Goal: Task Accomplishment & Management: Use online tool/utility

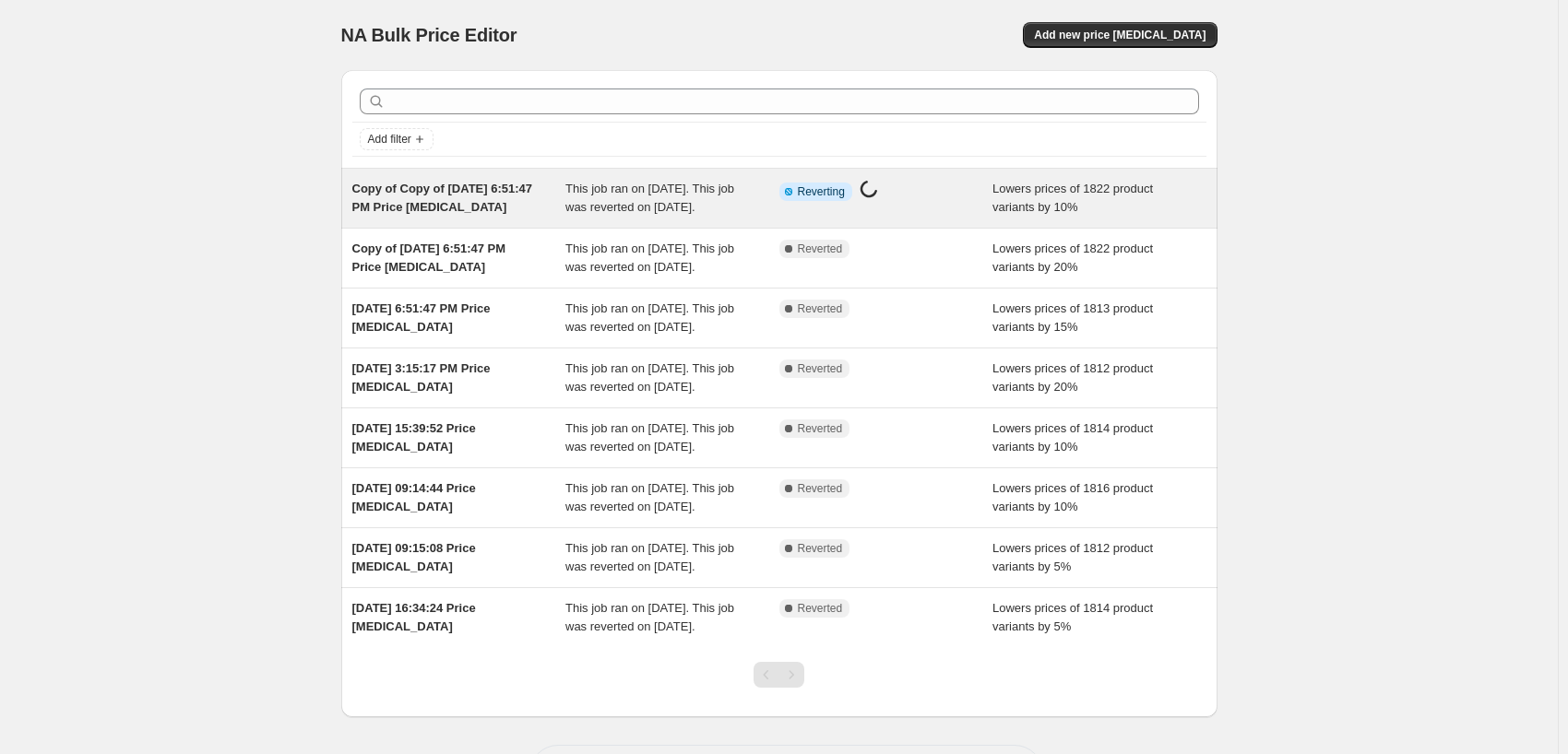
click at [893, 190] on div "Info Partially complete Reverting Price [MEDICAL_DATA] in progress..." at bounding box center [886, 199] width 214 height 37
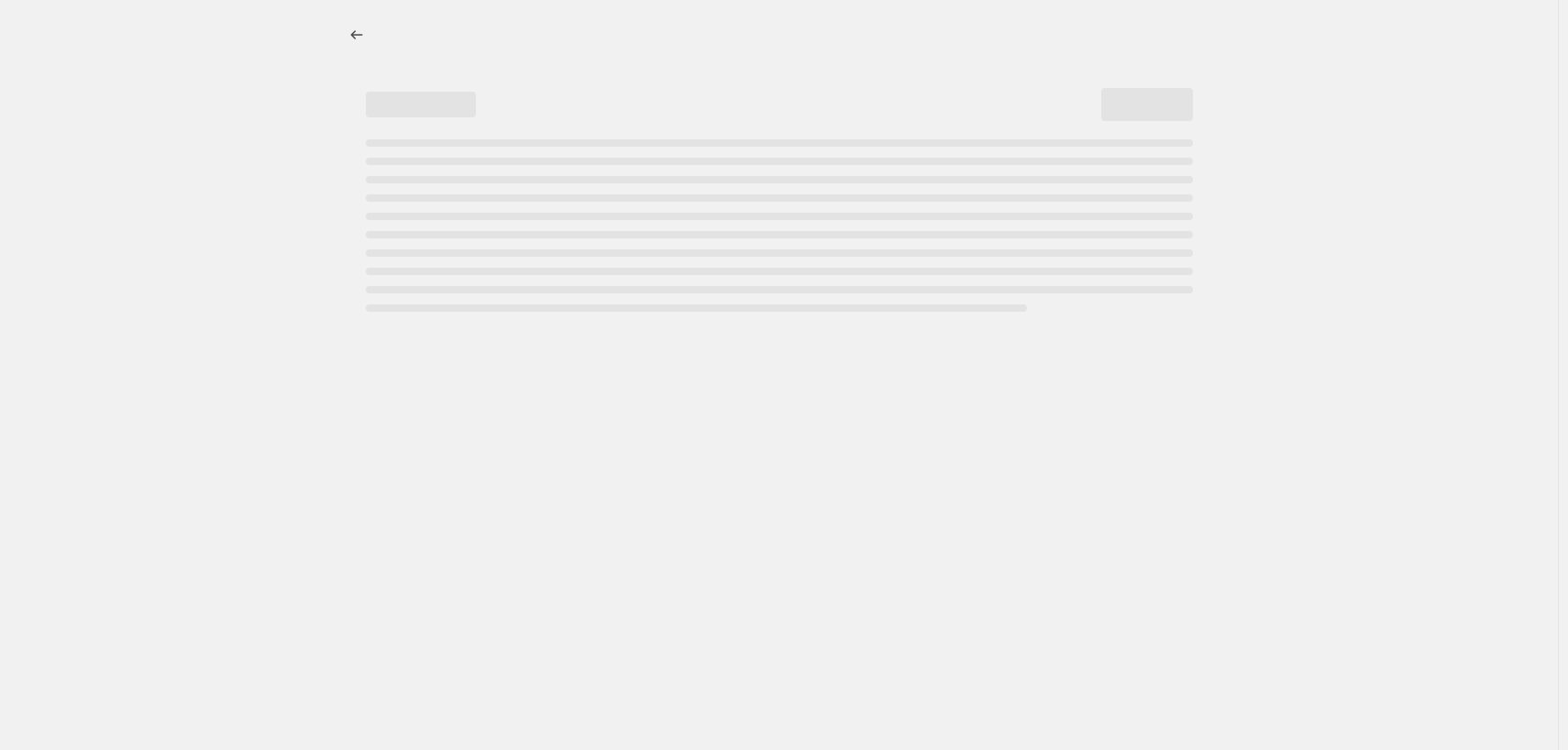
select select "percentage"
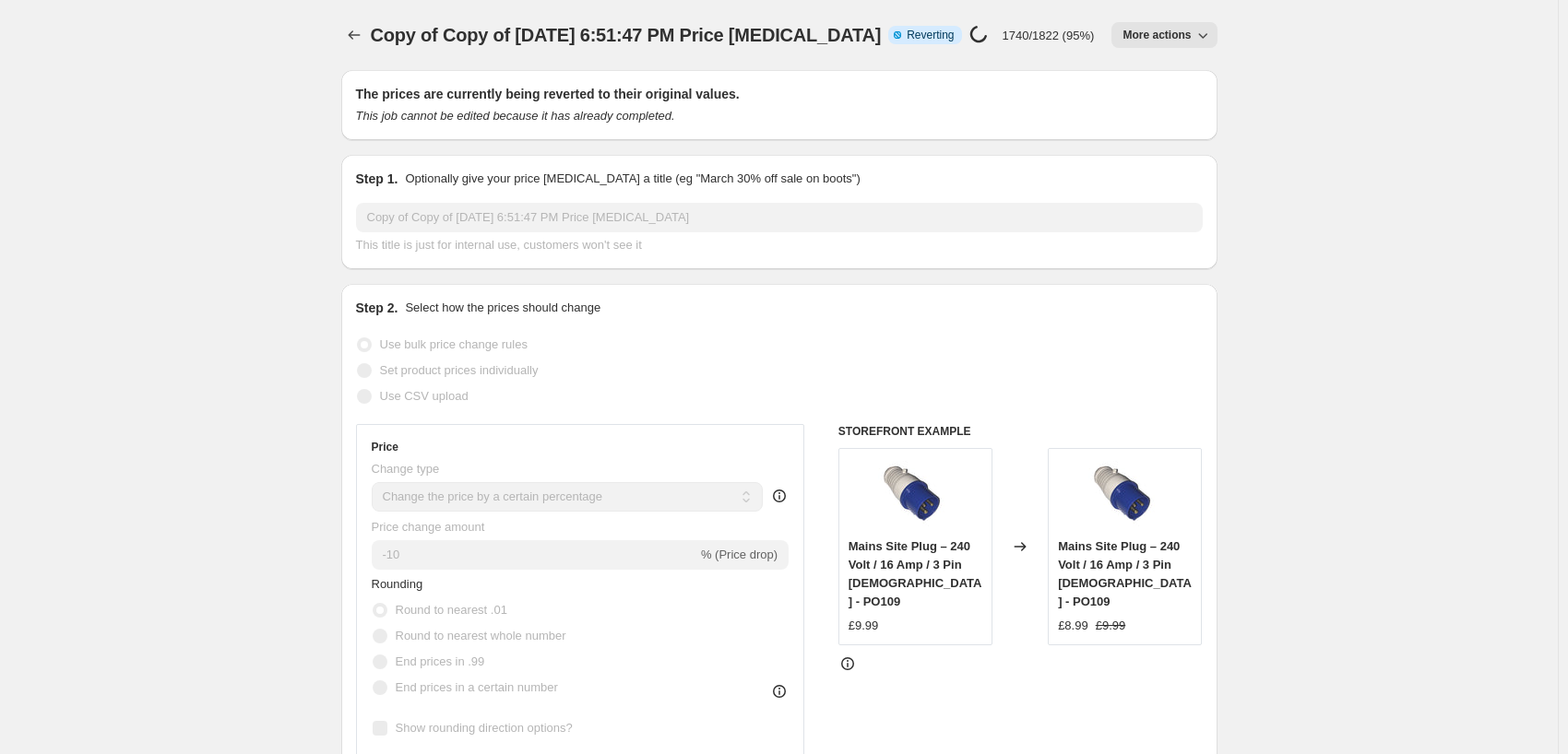
click at [1193, 31] on icon "button" at bounding box center [1202, 34] width 19 height 19
click at [1193, 26] on icon "button" at bounding box center [1202, 34] width 19 height 19
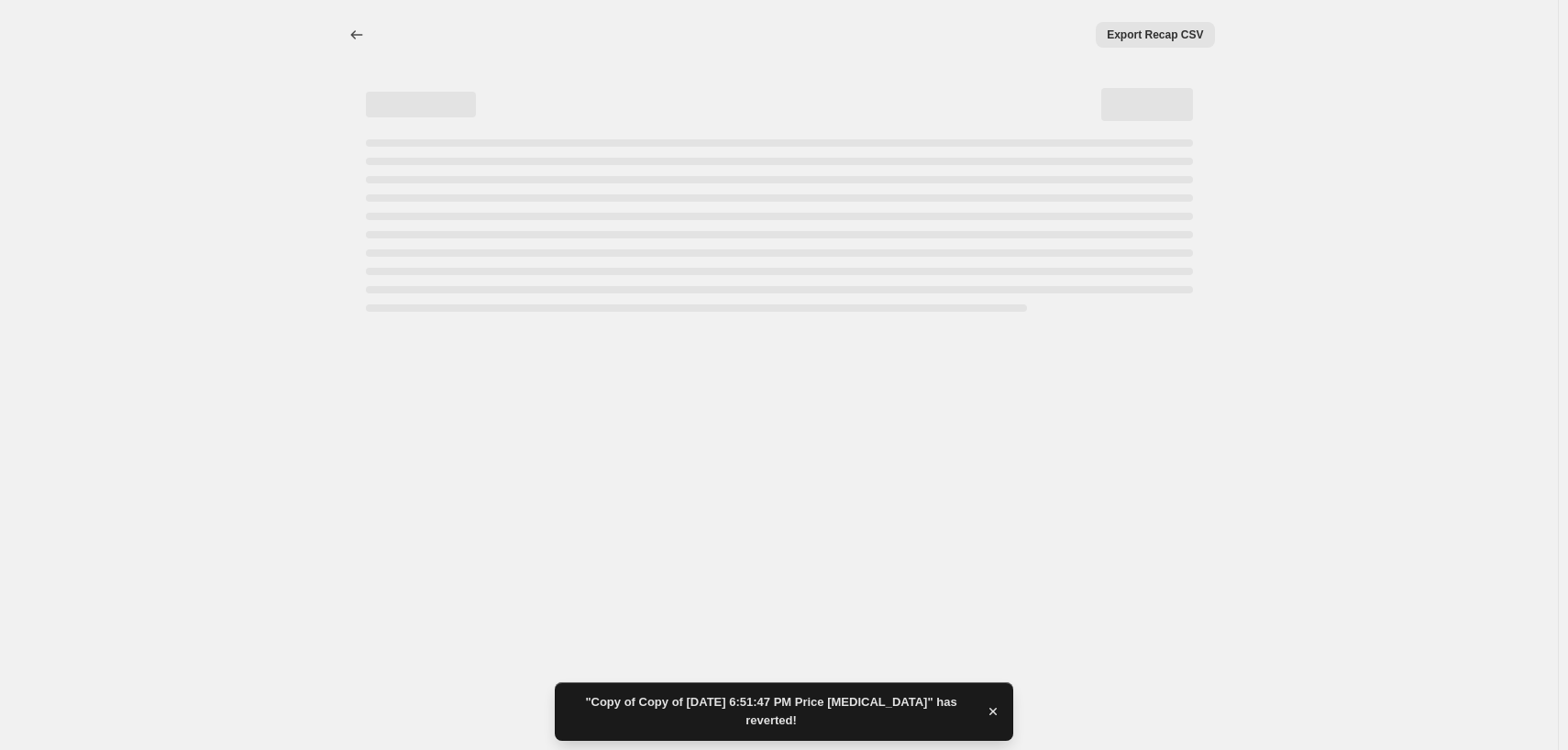
select select "percentage"
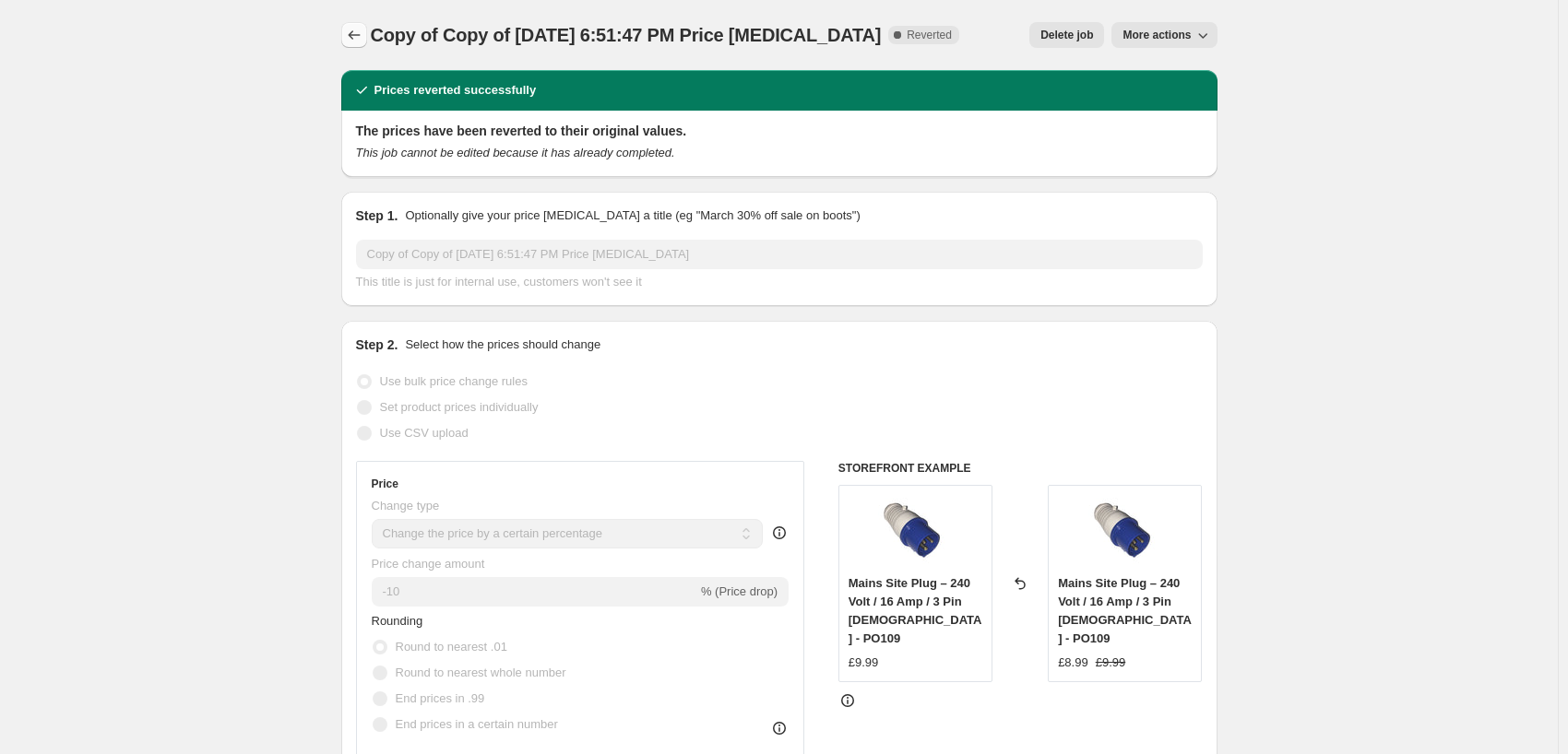
click at [367, 23] on button "Price change jobs" at bounding box center [354, 35] width 26 height 26
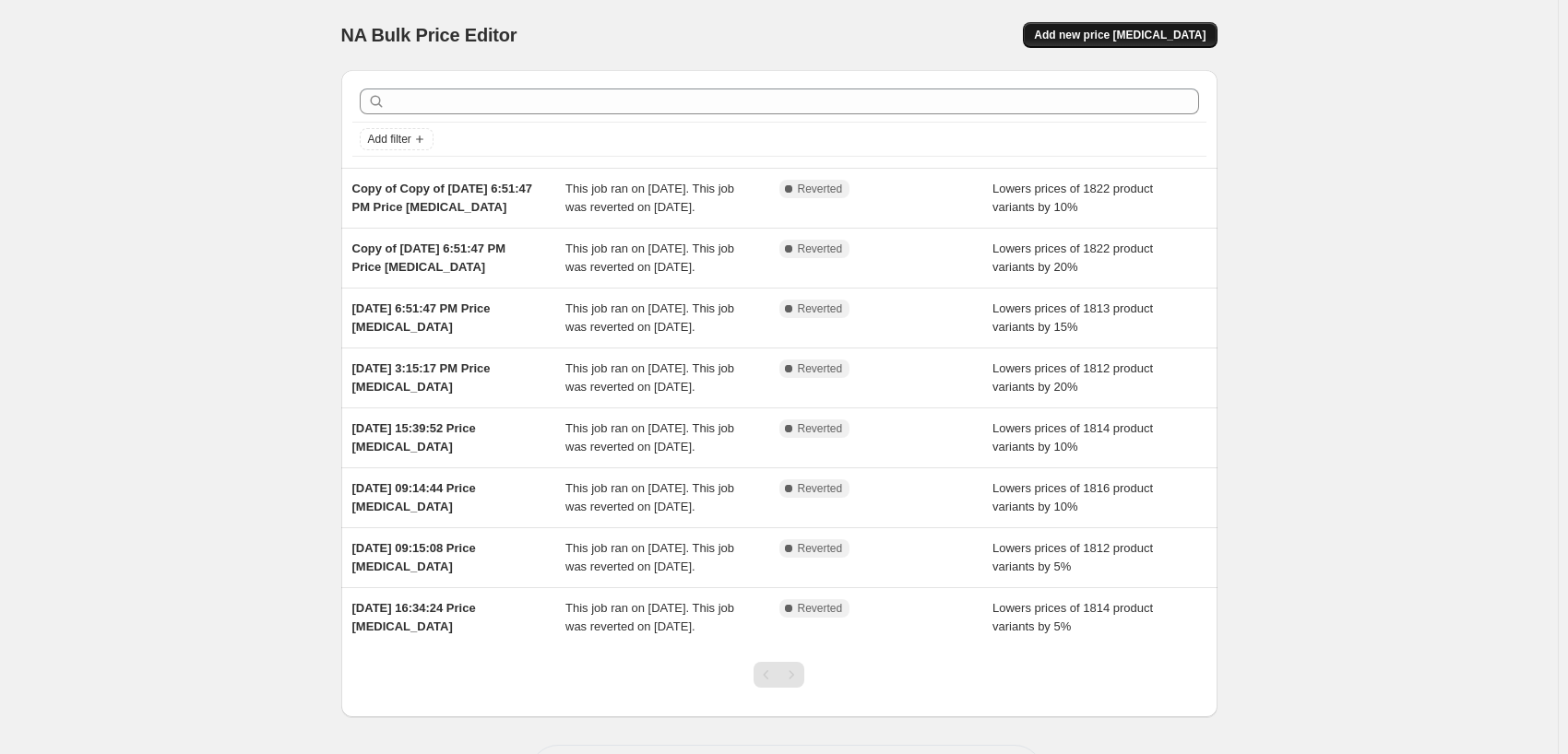
click at [1034, 28] on span "Add new price [MEDICAL_DATA]" at bounding box center [1119, 34] width 171 height 15
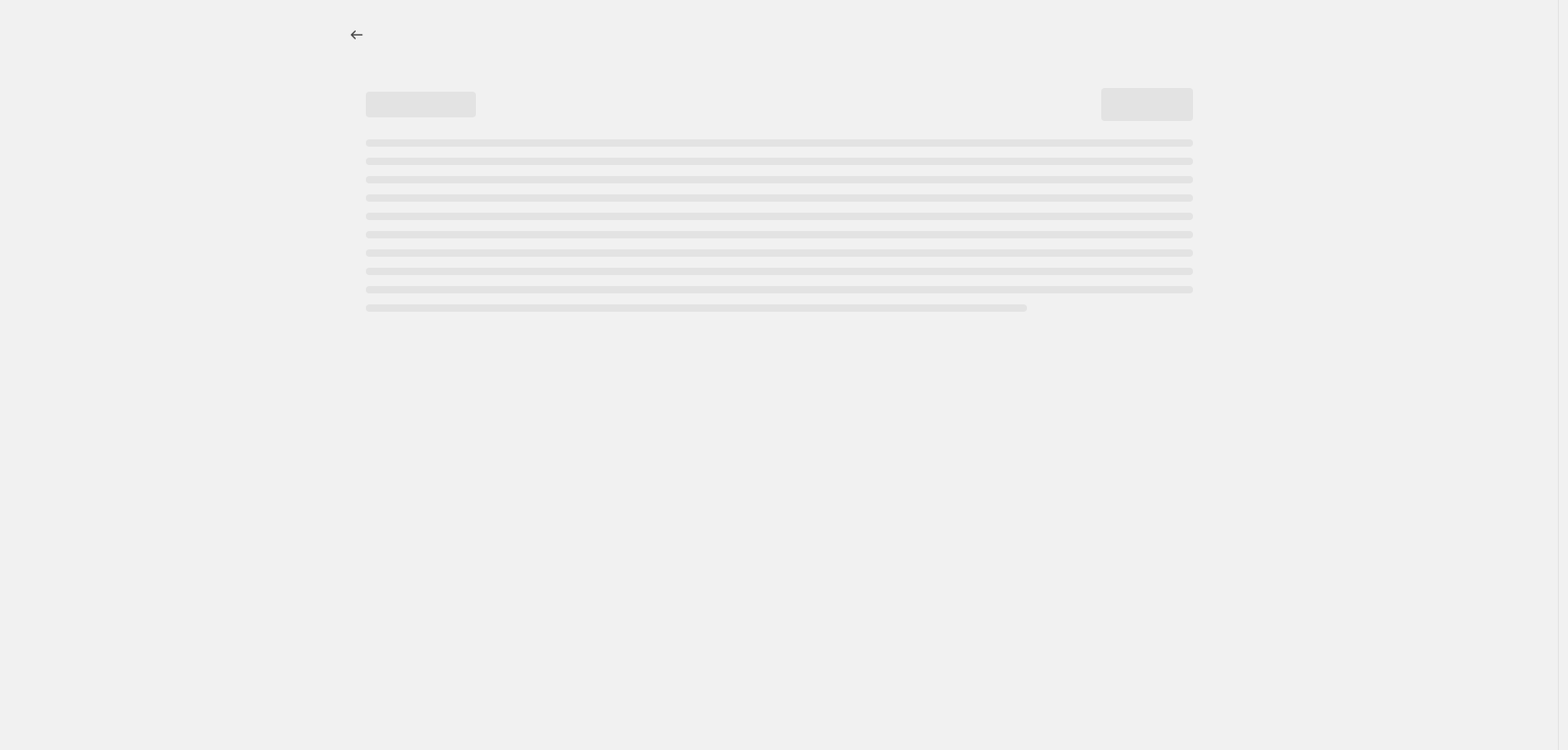
select select "percentage"
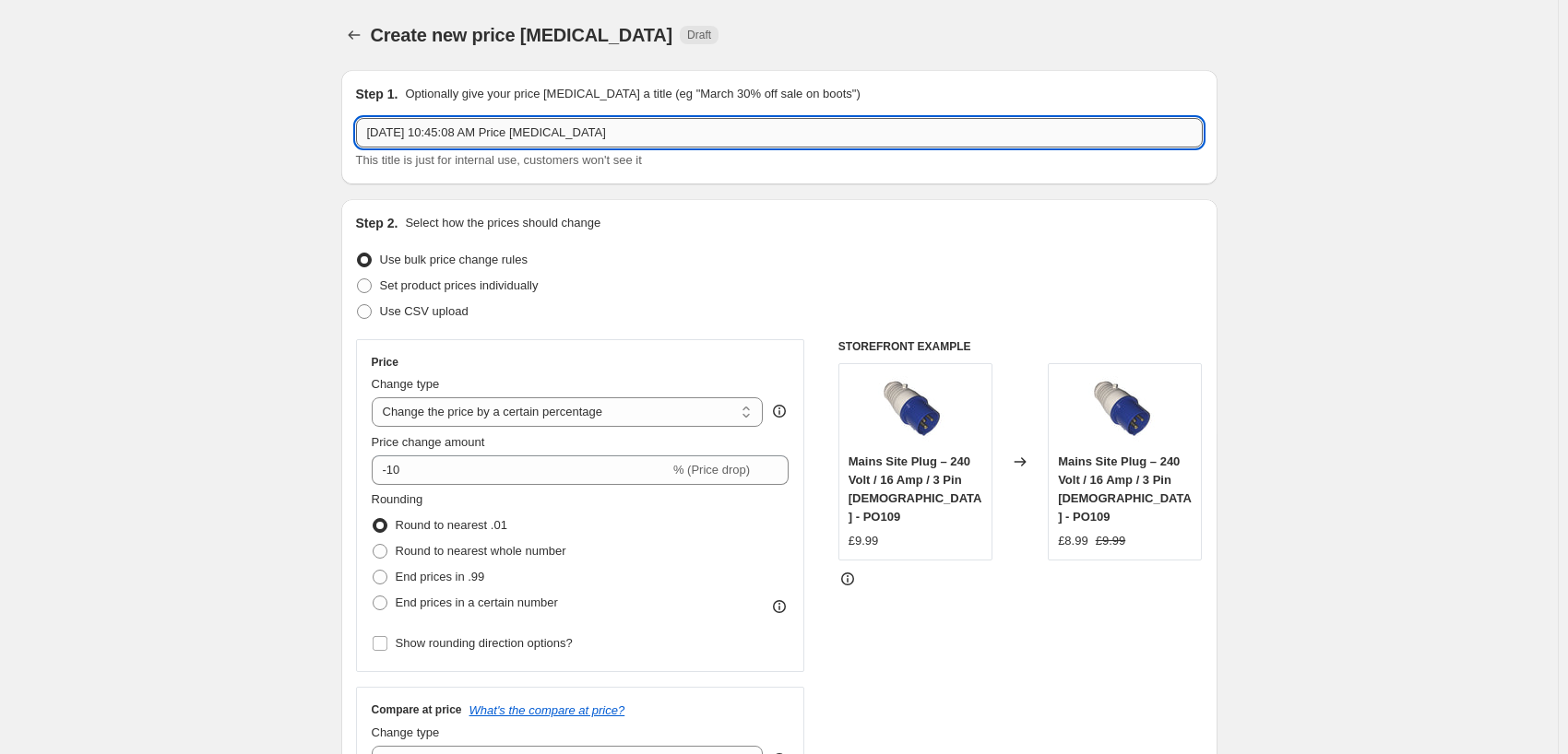
click at [672, 118] on input "Sep 16, 2025, 10:45:08 AM Price change job" at bounding box center [779, 133] width 847 height 29
click at [363, 29] on icon "Price change jobs" at bounding box center [354, 34] width 19 height 19
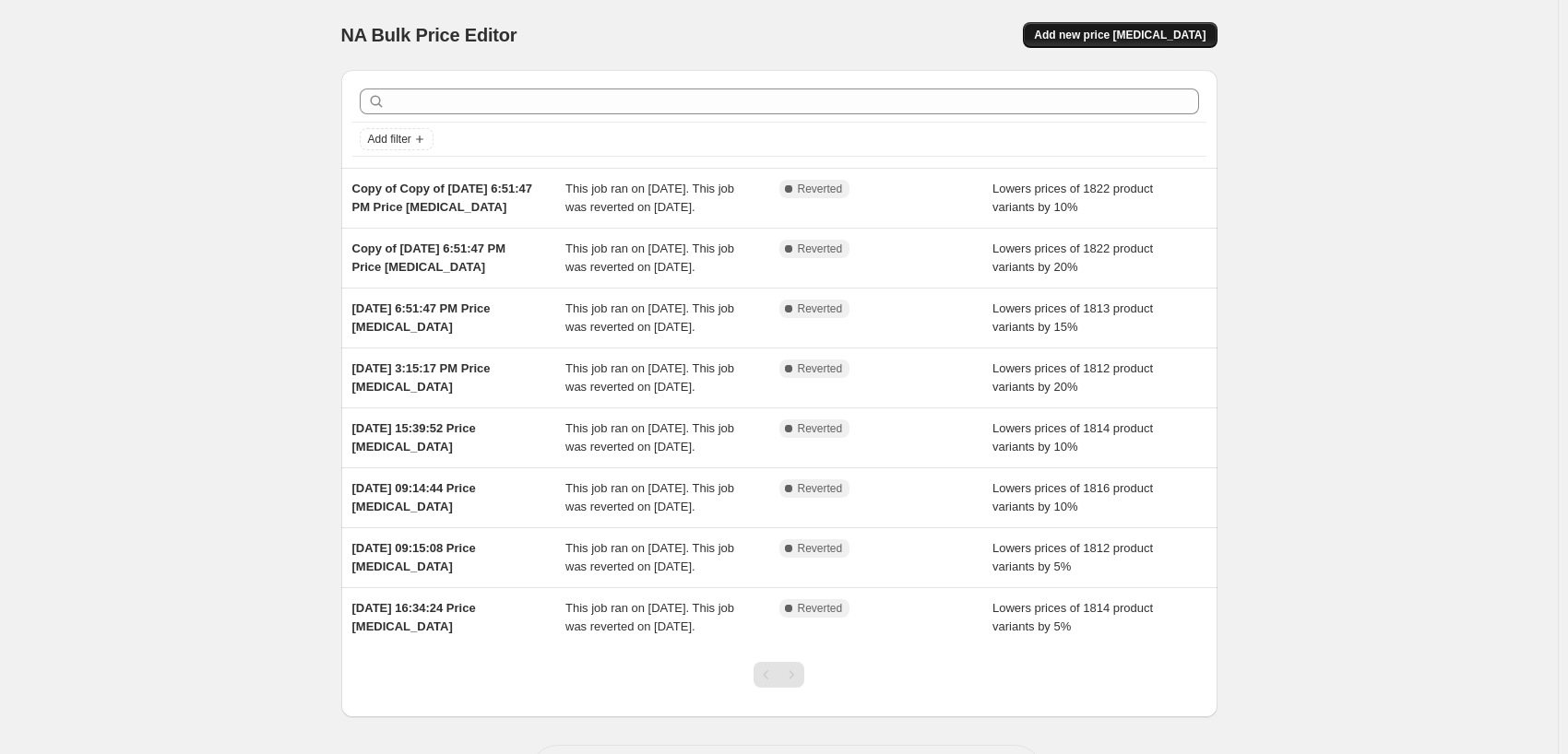
click at [1034, 28] on span "Add new price [MEDICAL_DATA]" at bounding box center [1119, 34] width 171 height 15
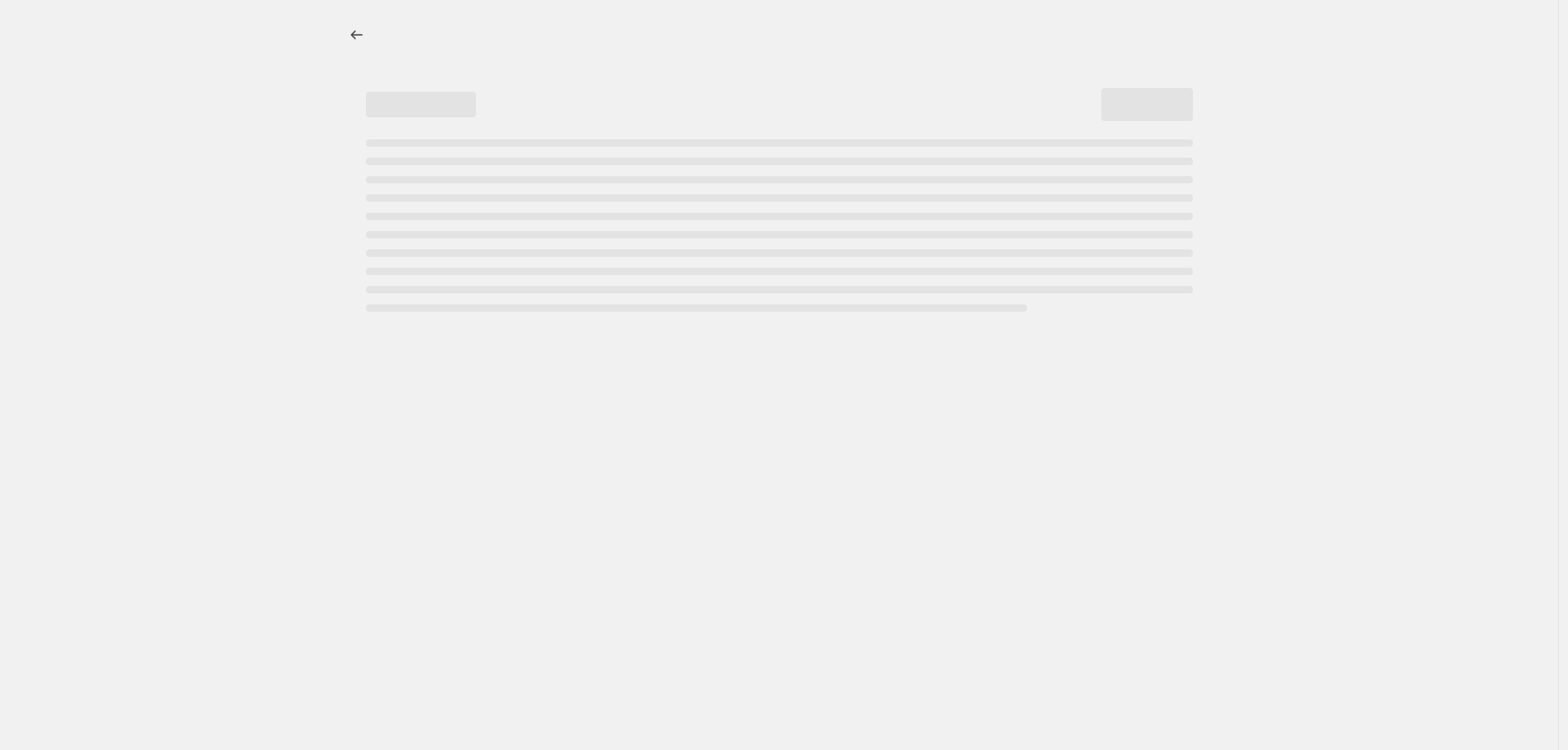
select select "percentage"
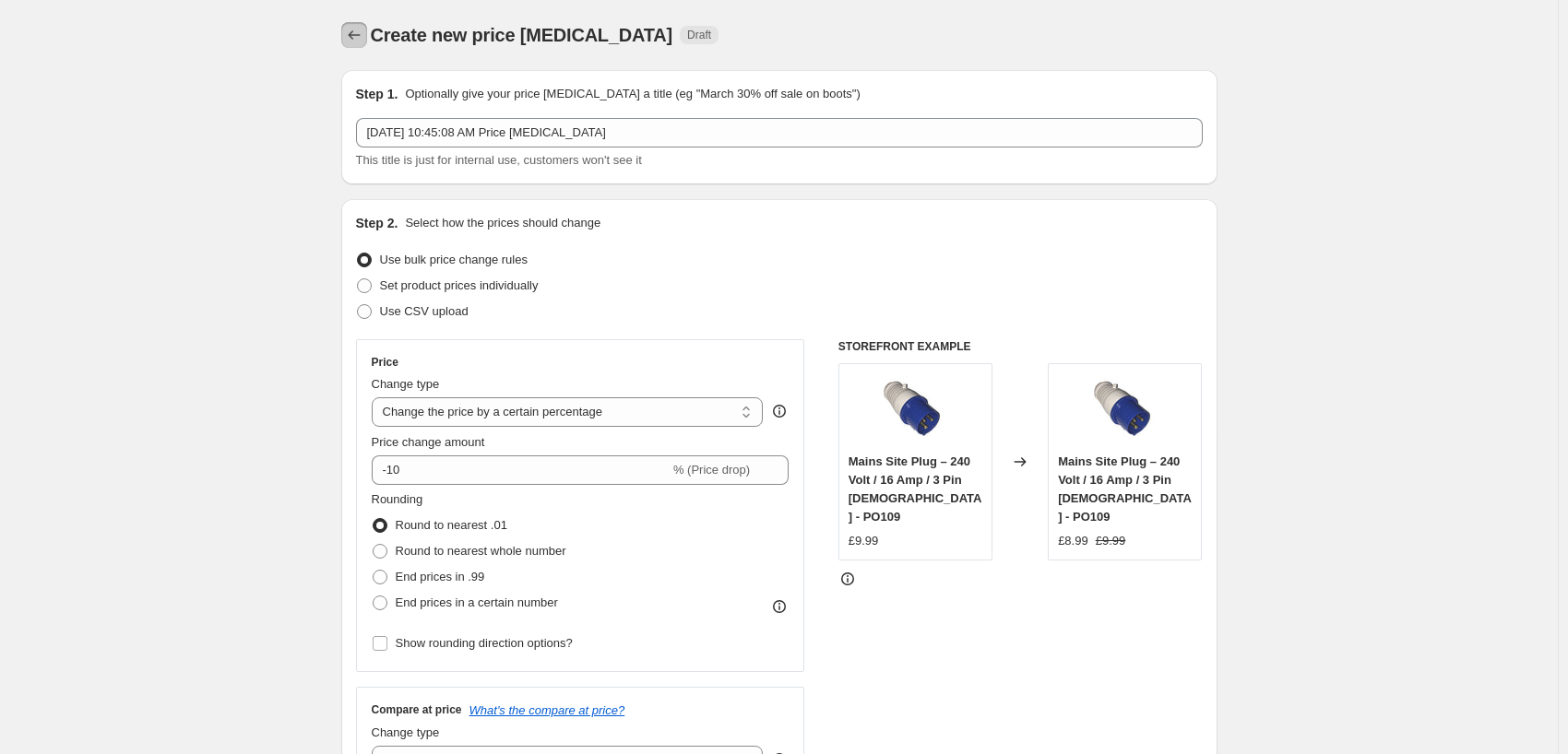
click at [363, 29] on icon "Price change jobs" at bounding box center [354, 34] width 19 height 19
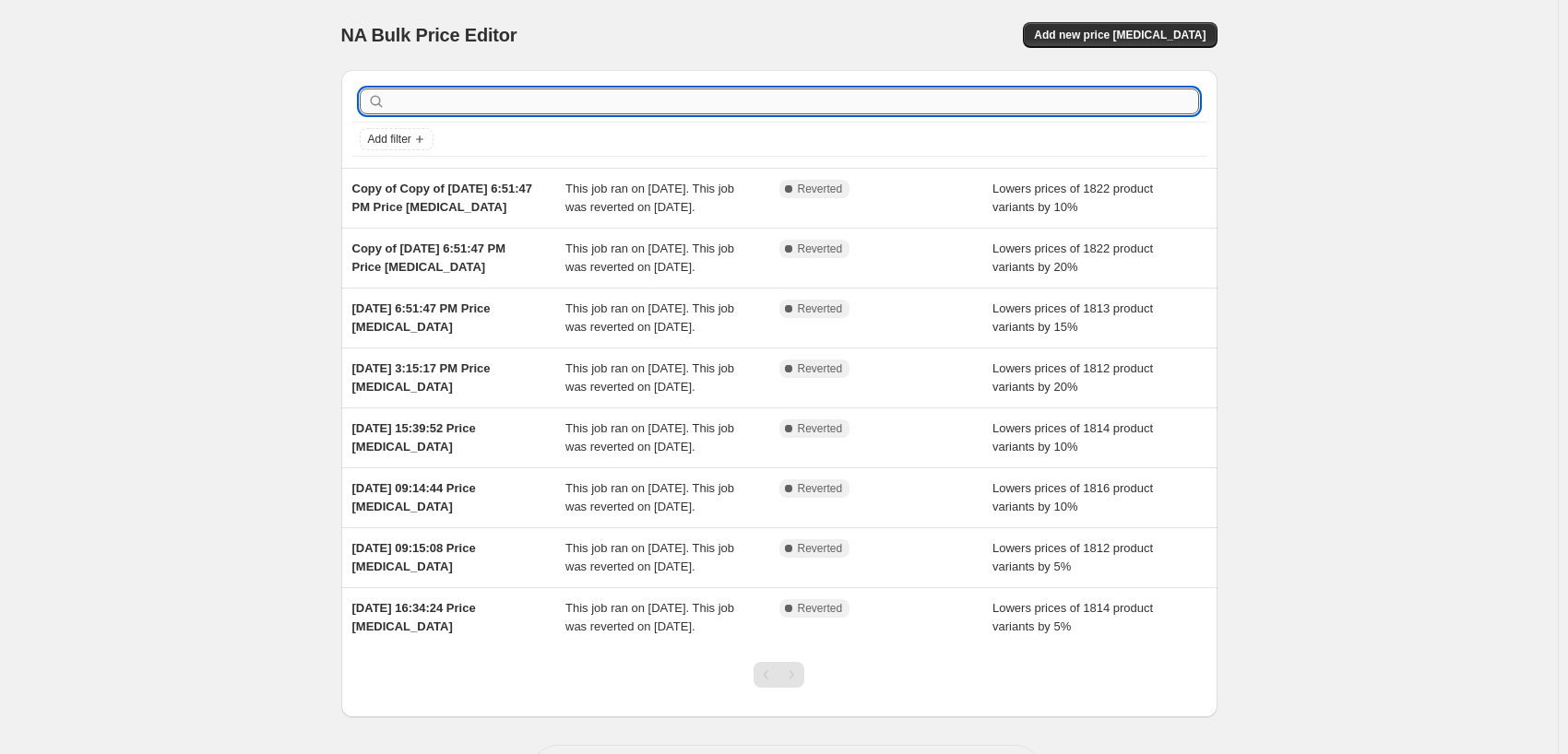
click at [927, 88] on input "text" at bounding box center [794, 101] width 810 height 26
click at [427, 132] on icon "Add filter" at bounding box center [419, 139] width 15 height 15
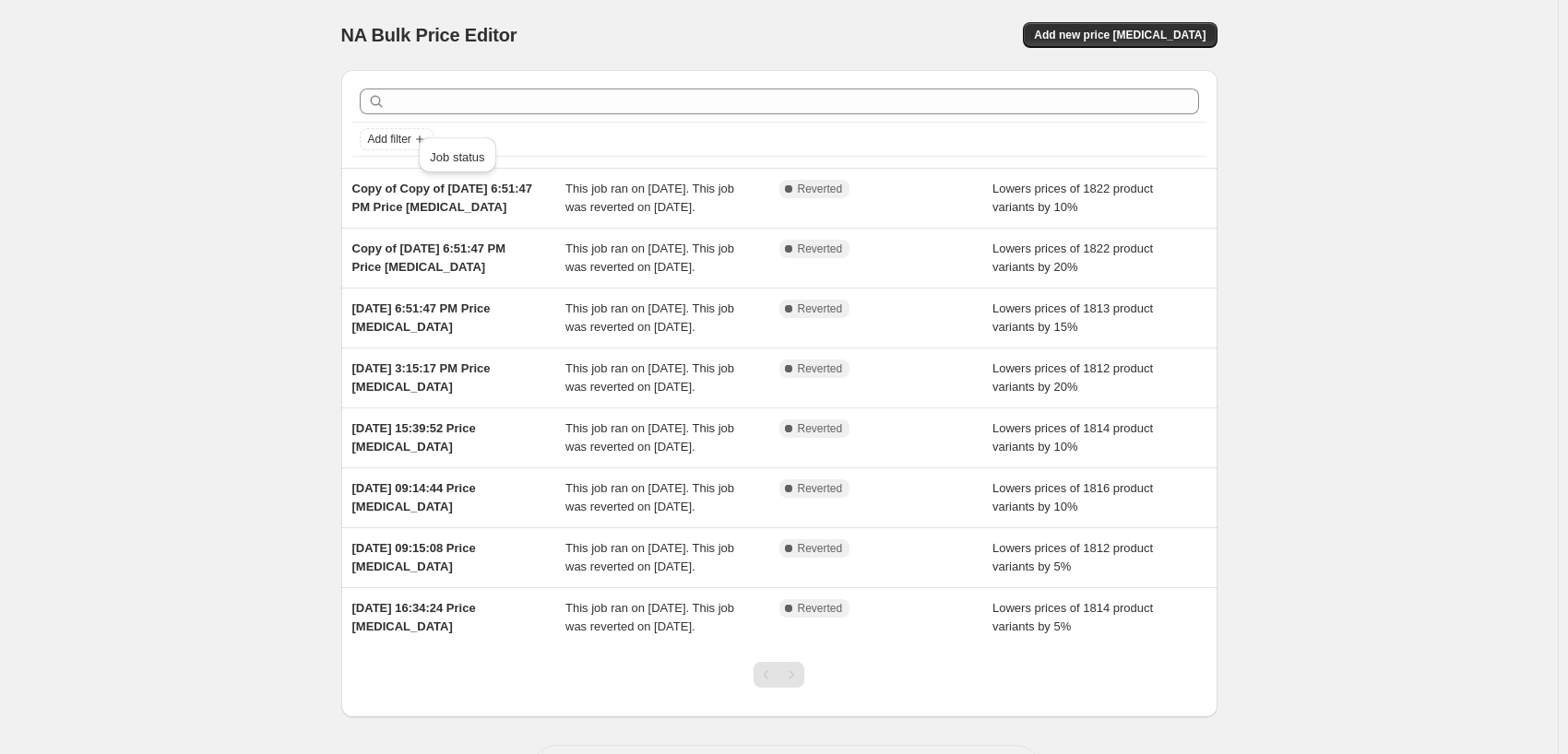
click at [833, 5] on div "NA Bulk Price Editor. This page is ready NA Bulk Price Editor Add new price cha…" at bounding box center [779, 34] width 876 height 70
